Goal: Information Seeking & Learning: Learn about a topic

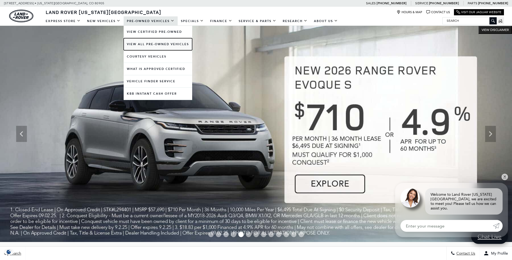
click at [159, 42] on link "View All Pre-Owned Vehicles" at bounding box center [158, 44] width 69 height 12
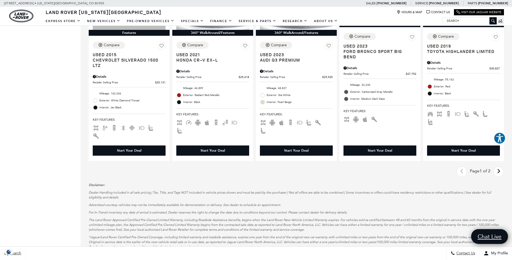
scroll to position [740, 0]
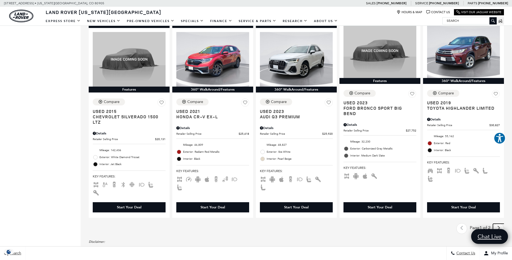
click at [501, 224] on icon "next page" at bounding box center [498, 228] width 3 height 9
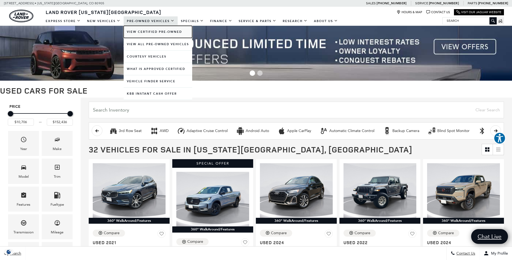
click at [161, 29] on link "View Certified Pre-Owned" at bounding box center [158, 32] width 69 height 12
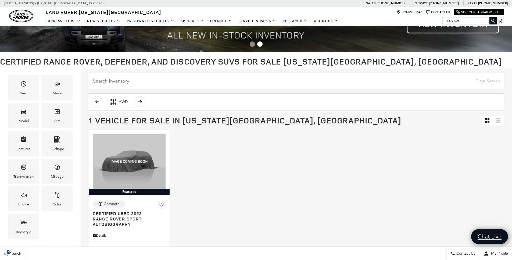
scroll to position [17, 0]
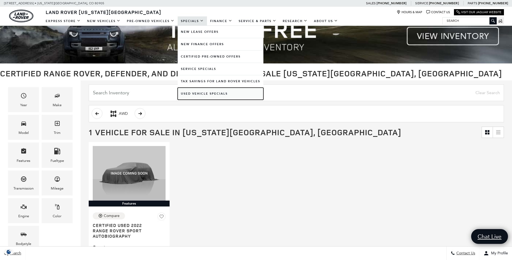
click at [188, 91] on link "Used Vehicle Specials" at bounding box center [221, 94] width 86 height 12
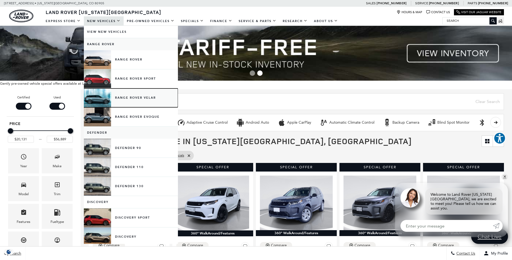
click at [117, 94] on link "Range Rover Velar" at bounding box center [131, 97] width 94 height 19
